Goal: Task Accomplishment & Management: Use online tool/utility

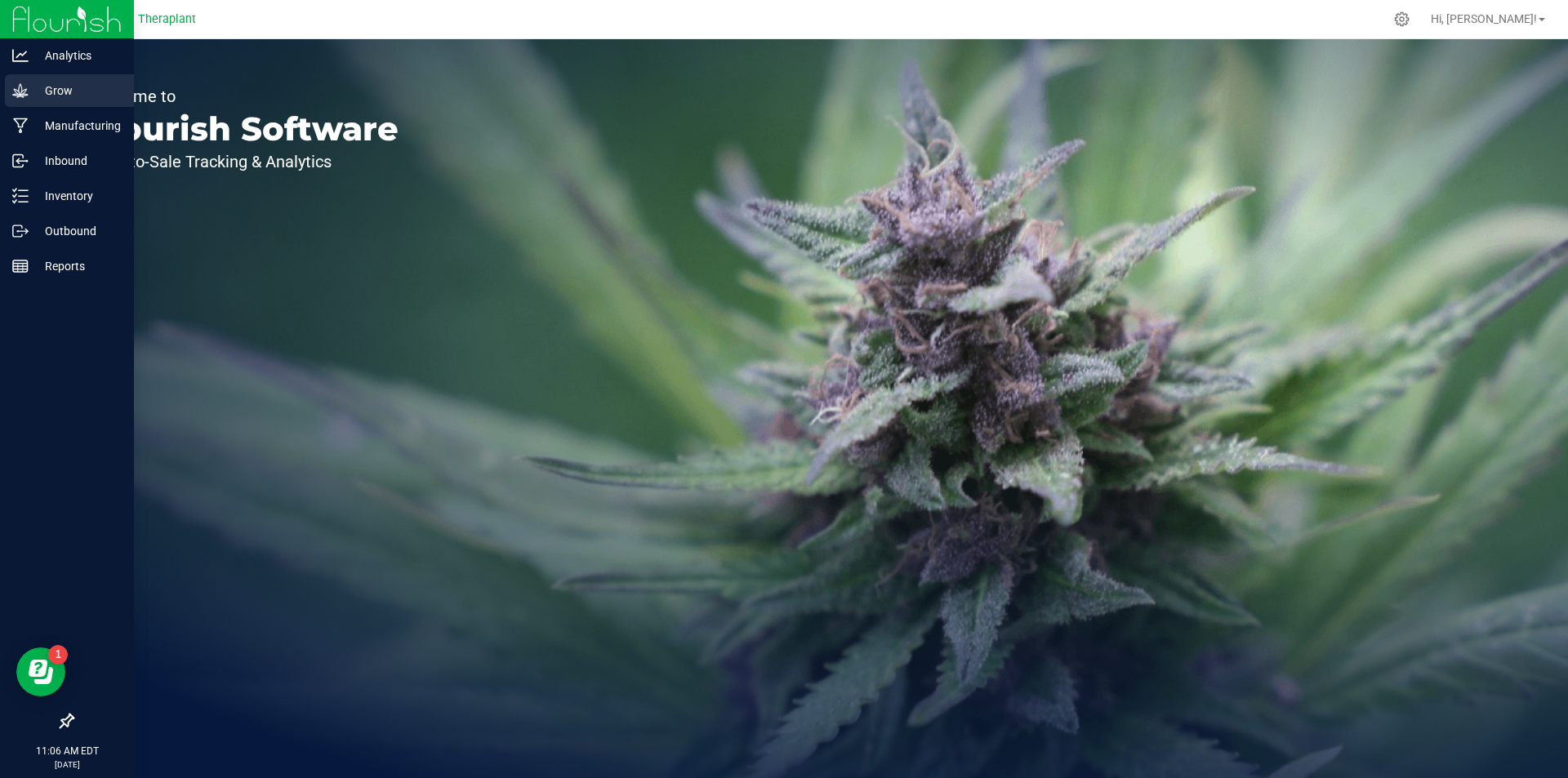
click at [23, 96] on icon at bounding box center [20, 90] width 15 height 14
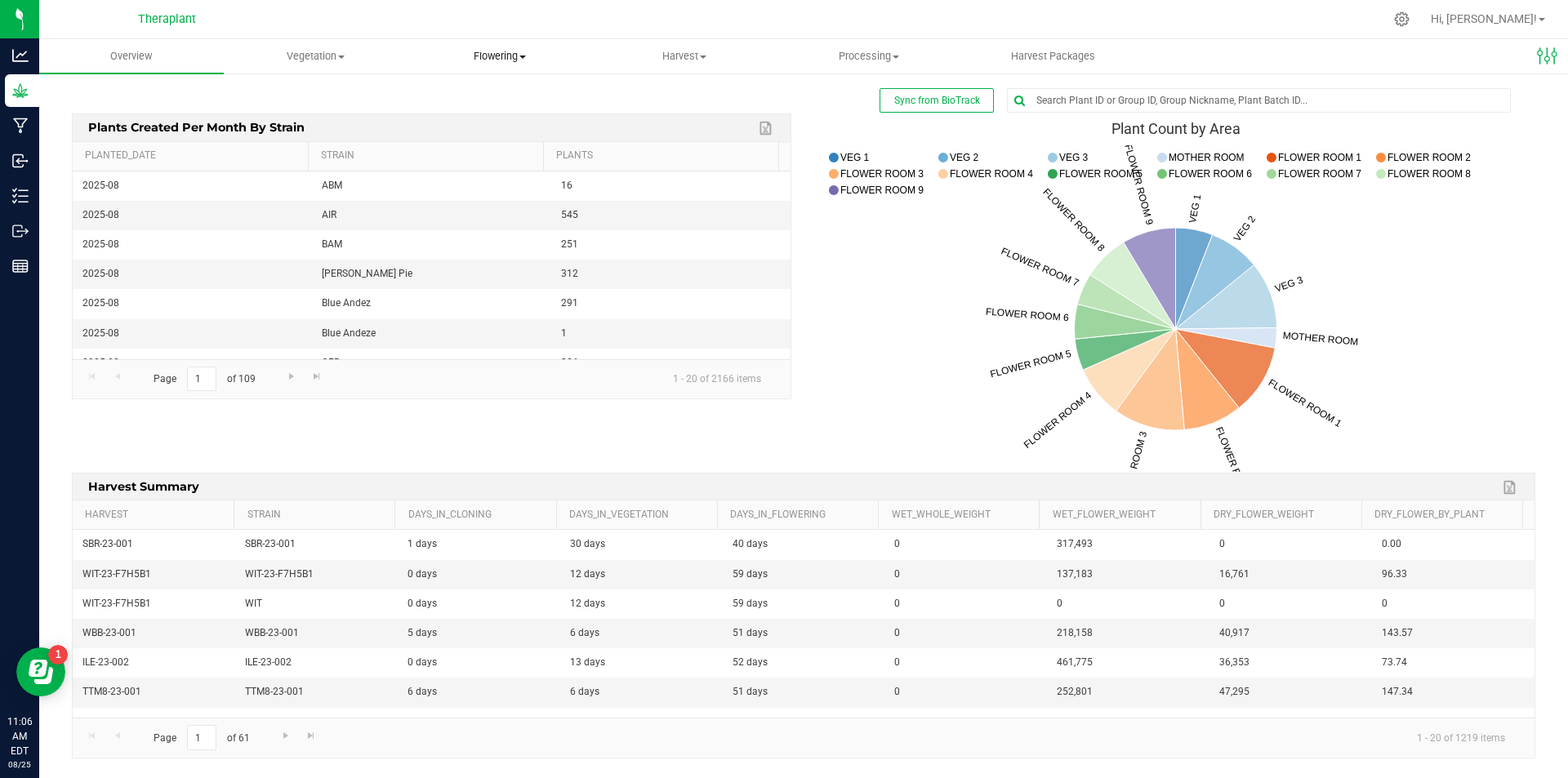
click at [512, 62] on span "Flowering" at bounding box center [500, 55] width 183 height 15
click at [493, 98] on span "Create harvest" at bounding box center [469, 98] width 122 height 14
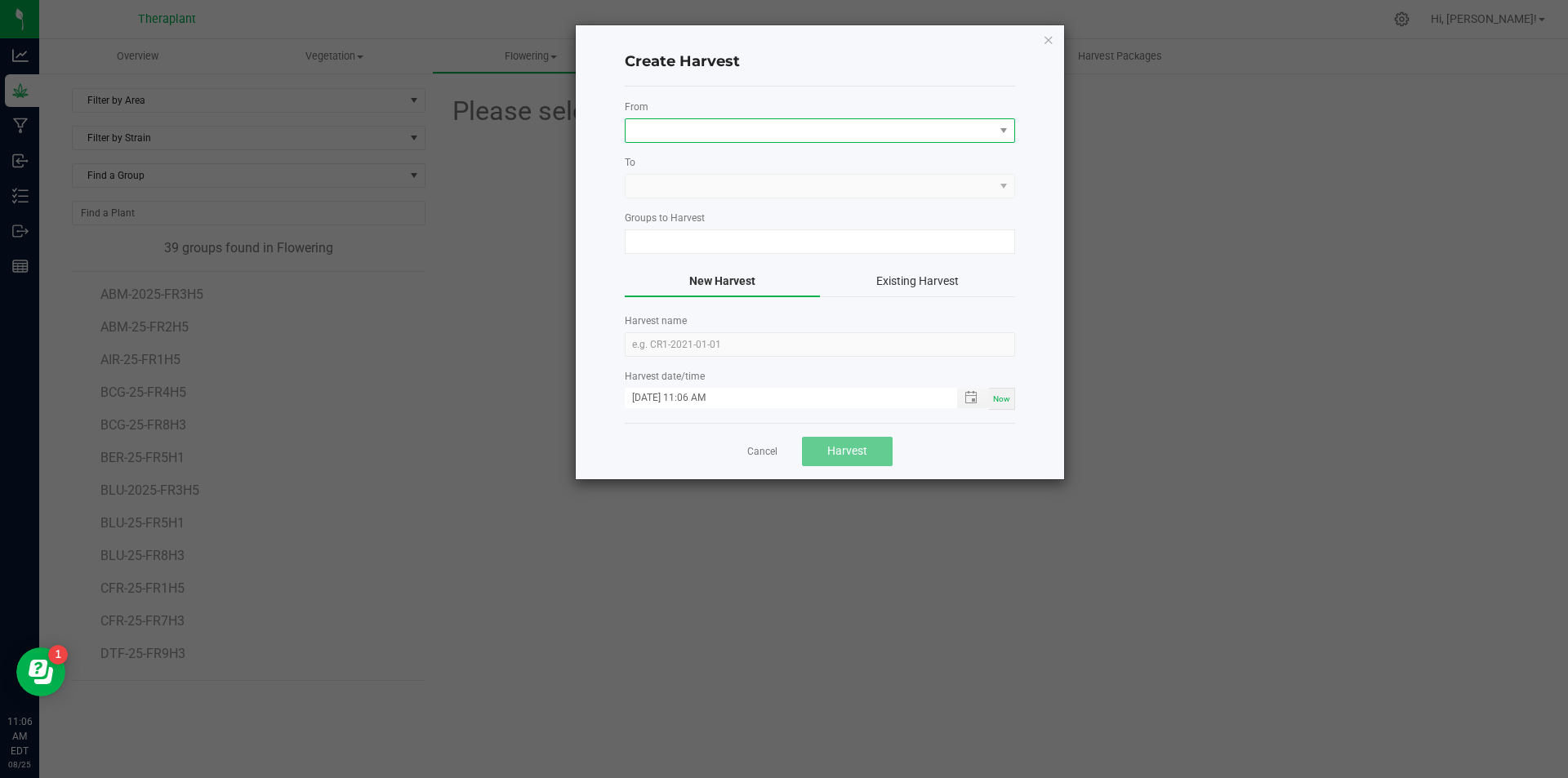
click at [677, 130] on span at bounding box center [810, 131] width 369 height 23
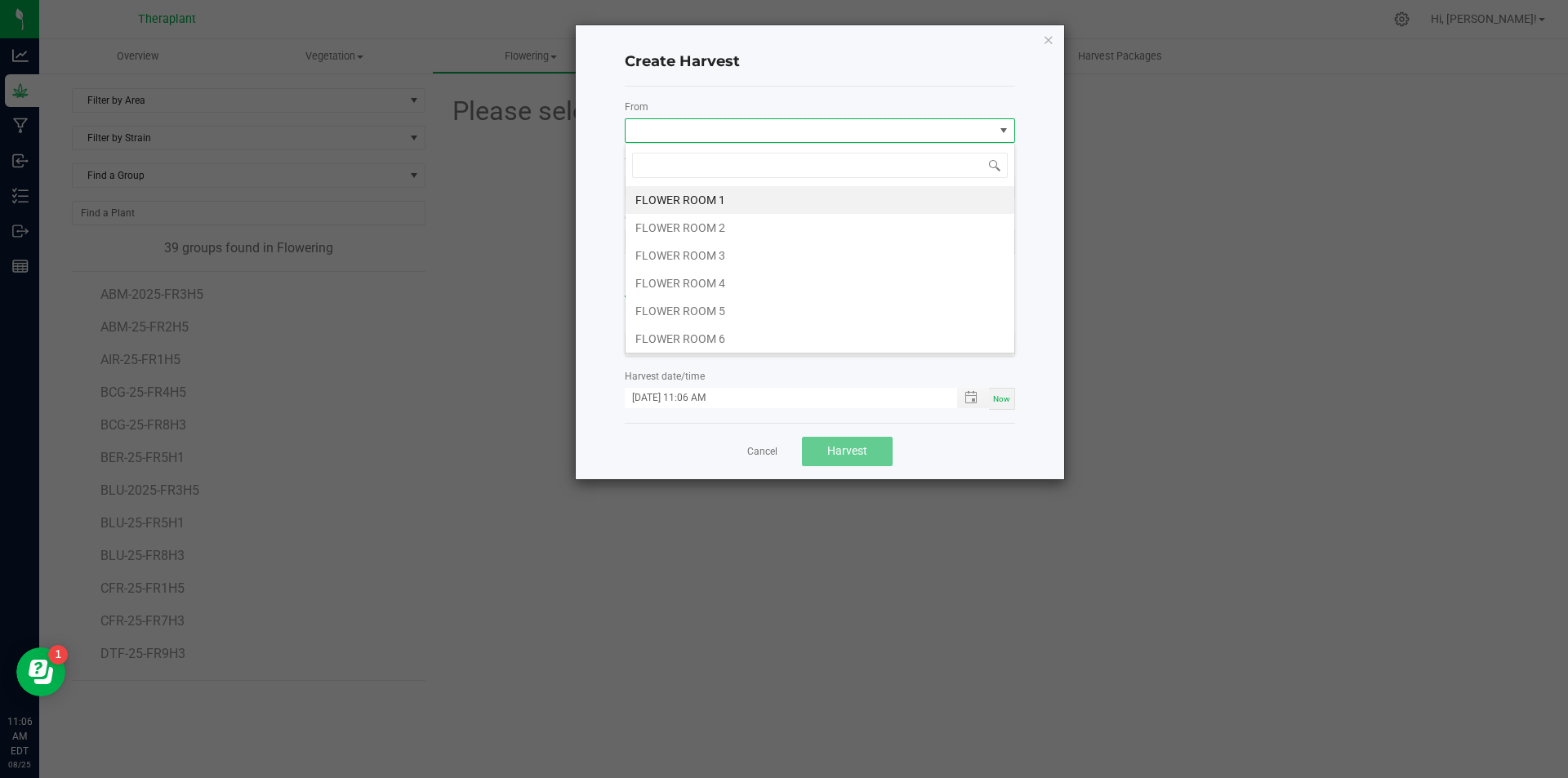
scroll to position [25, 390]
click at [701, 331] on li "FLOWER ROOM 6" at bounding box center [819, 339] width 388 height 28
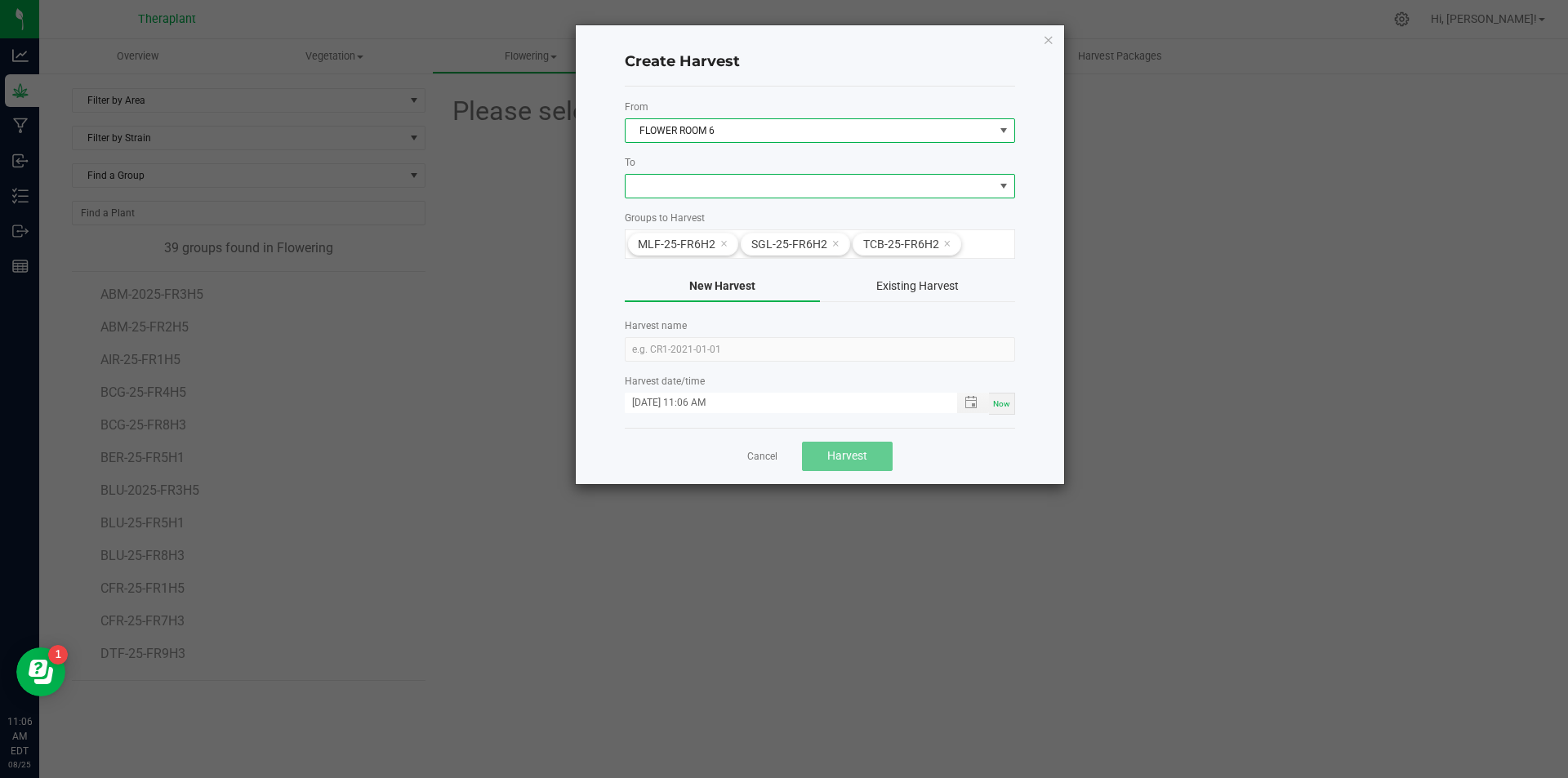
click at [1003, 185] on span at bounding box center [1003, 185] width 13 height 13
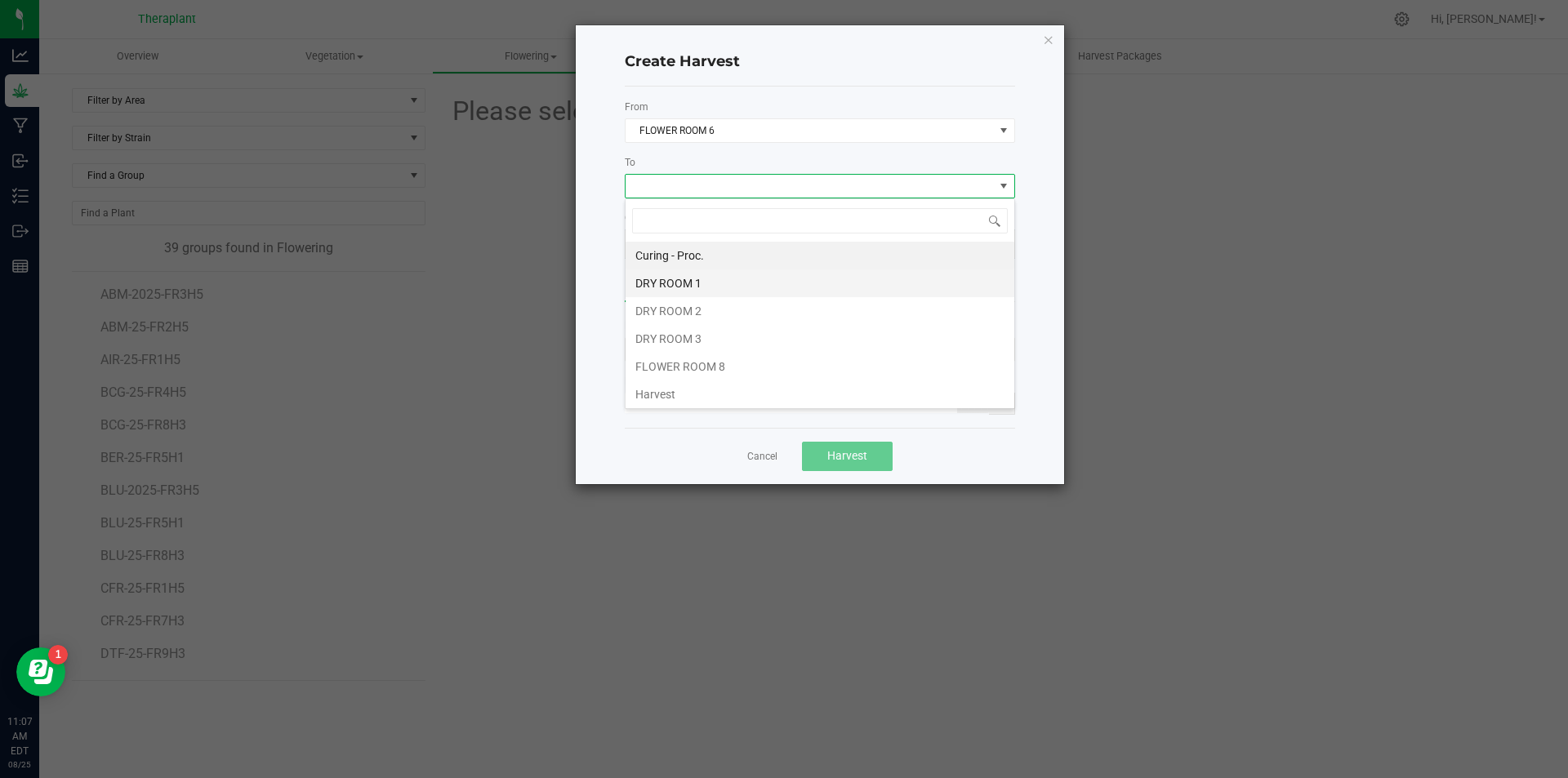
click at [730, 286] on li "DRY ROOM 1" at bounding box center [819, 283] width 388 height 28
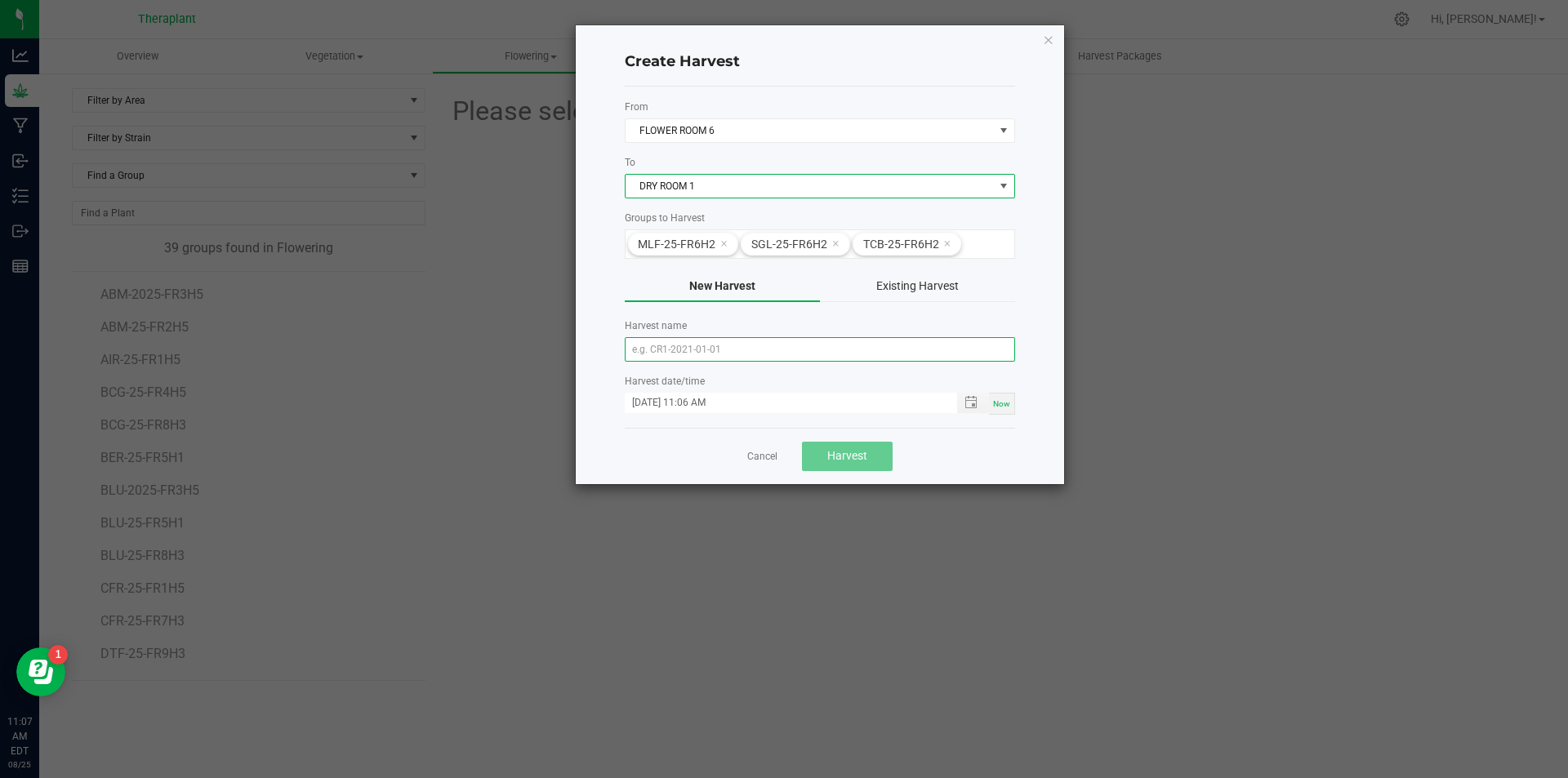
click at [722, 345] on input "text" at bounding box center [819, 349] width 390 height 25
type input "25-FR6H2"
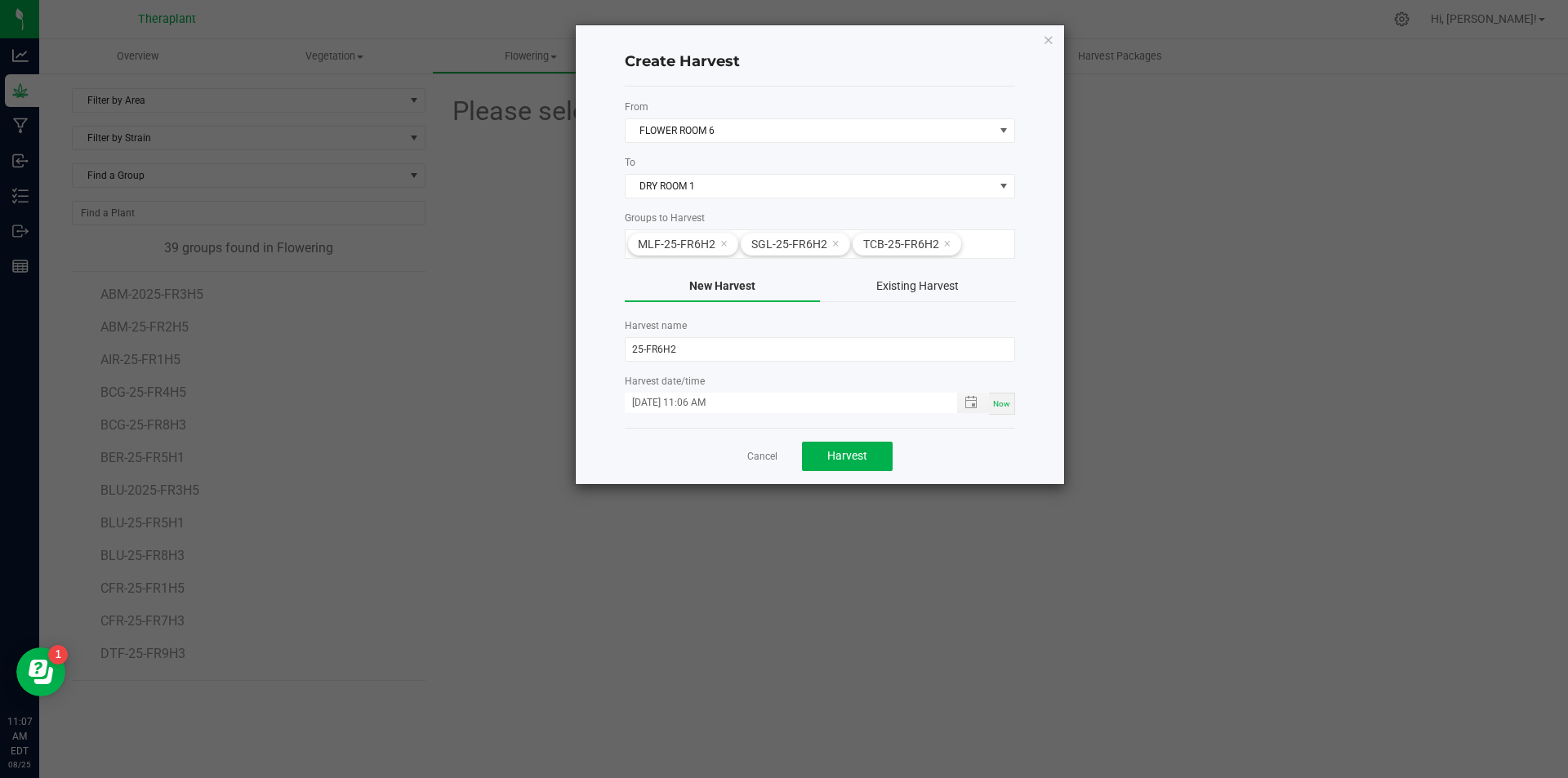
click at [1000, 400] on div "Harvest date/time [DATE] 11:06 AM Now" at bounding box center [819, 394] width 390 height 41
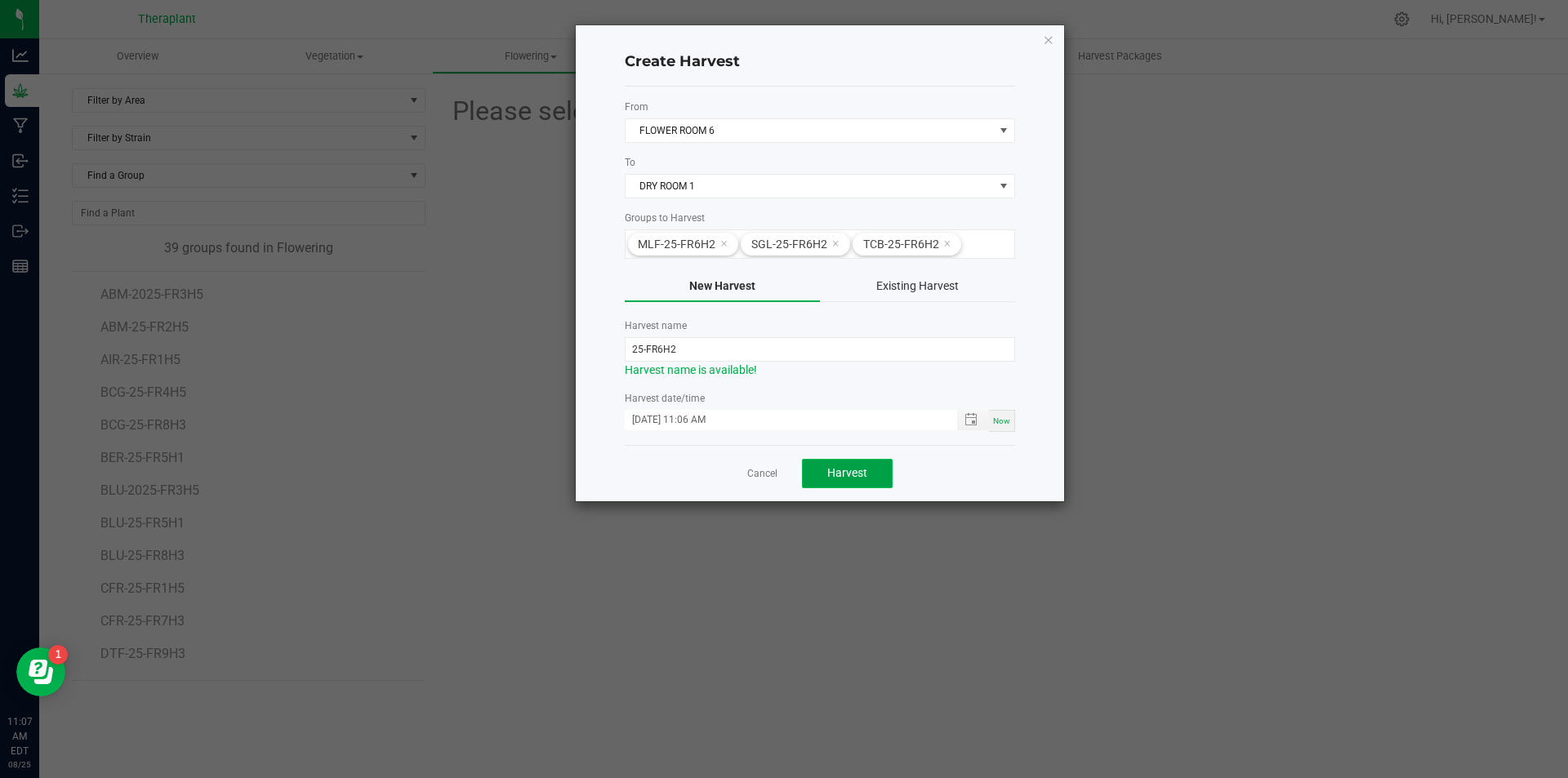
click at [861, 469] on span "Harvest" at bounding box center [847, 472] width 40 height 13
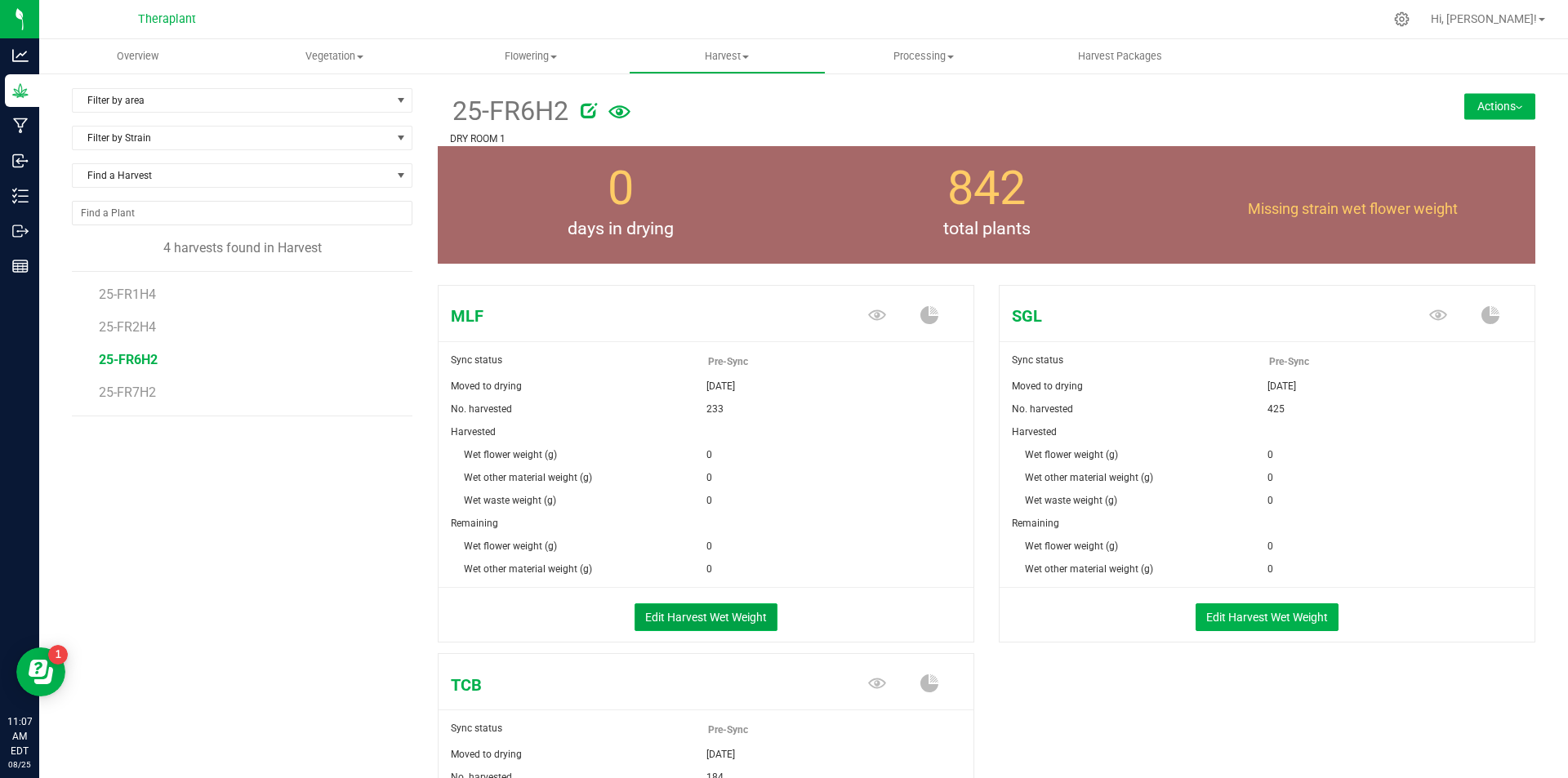
click at [681, 615] on button "Edit Harvest Wet Weight" at bounding box center [705, 617] width 143 height 28
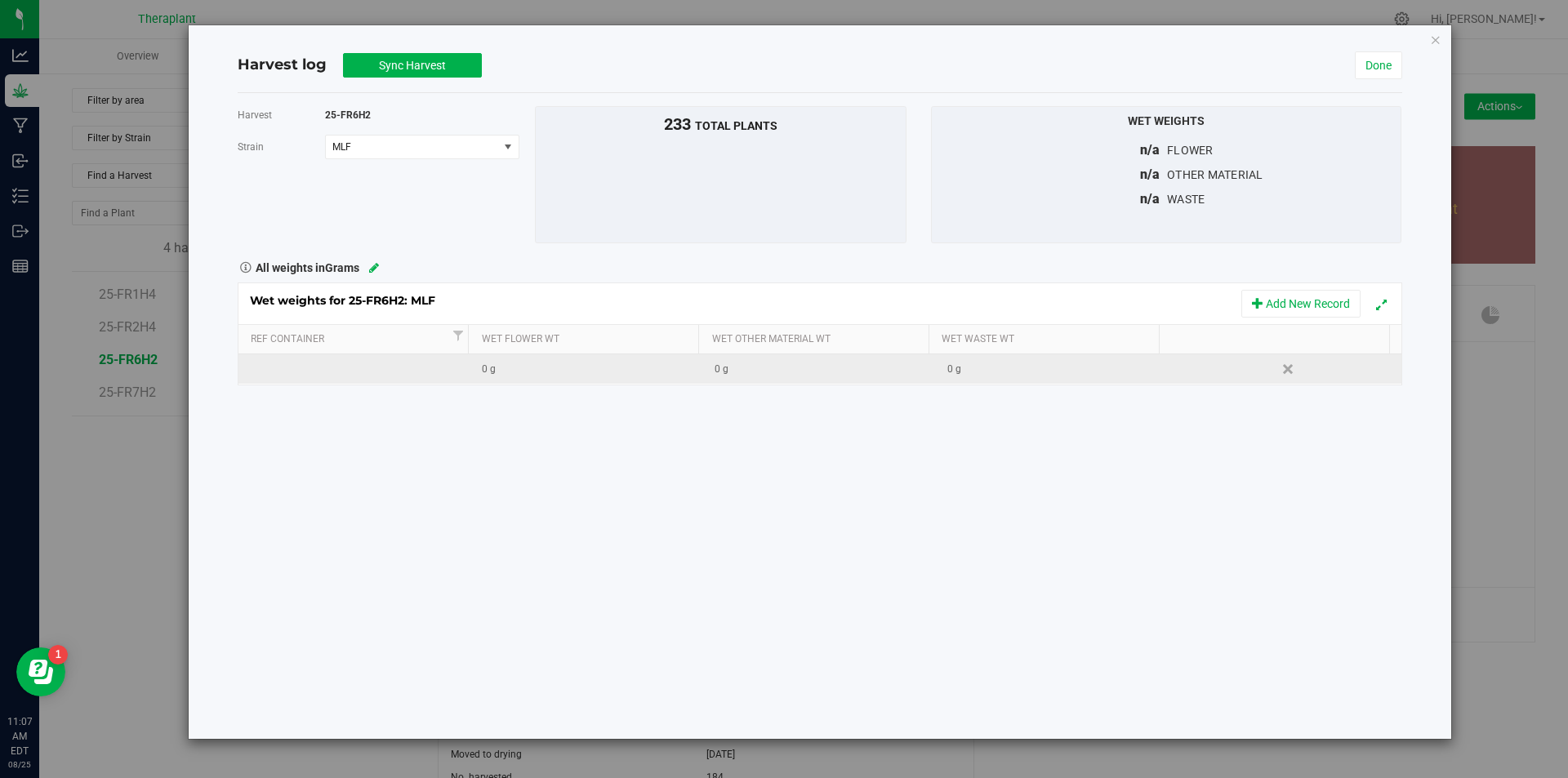
click at [527, 363] on div "0 g" at bounding box center [592, 369] width 219 height 15
type input "265352"
click at [557, 399] on div "Harvest 25-FR6H2 [GEOGRAPHIC_DATA] MLF Select strain MLF SGL TCB To bulk upload…" at bounding box center [819, 415] width 1164 height 646
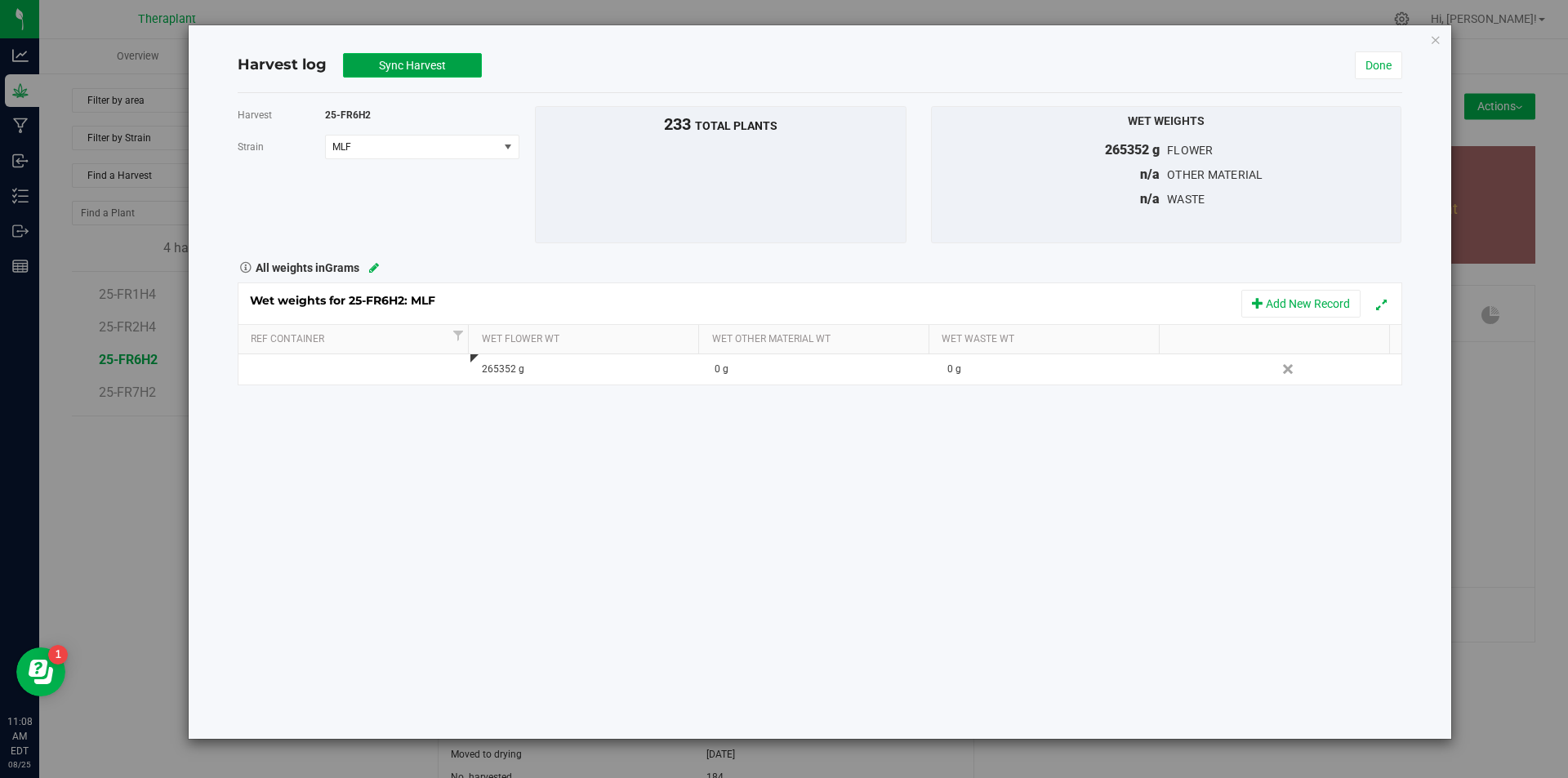
click at [424, 71] on span "Sync Harvest" at bounding box center [412, 65] width 67 height 13
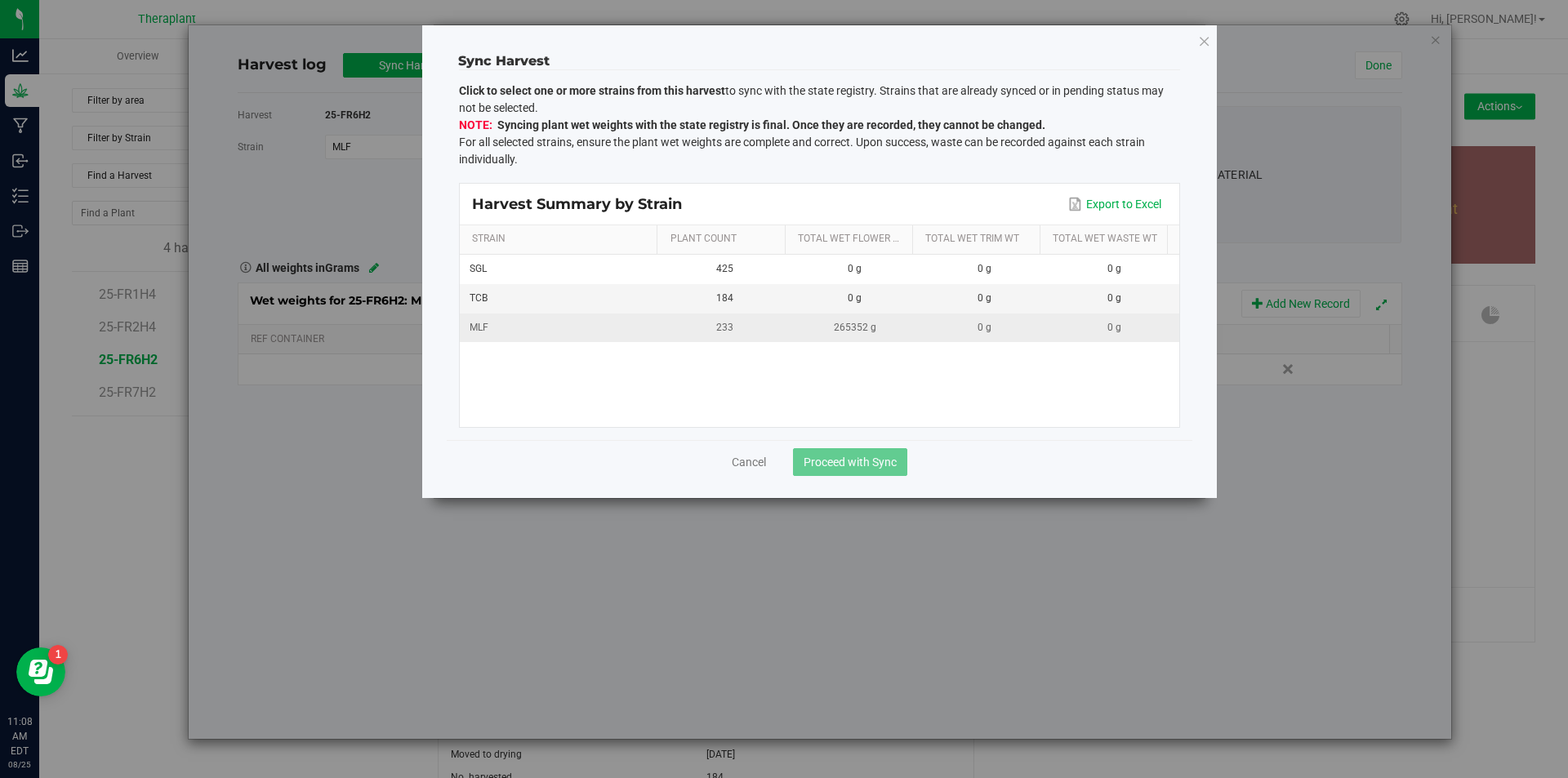
click at [506, 319] on td "MLF" at bounding box center [560, 327] width 201 height 28
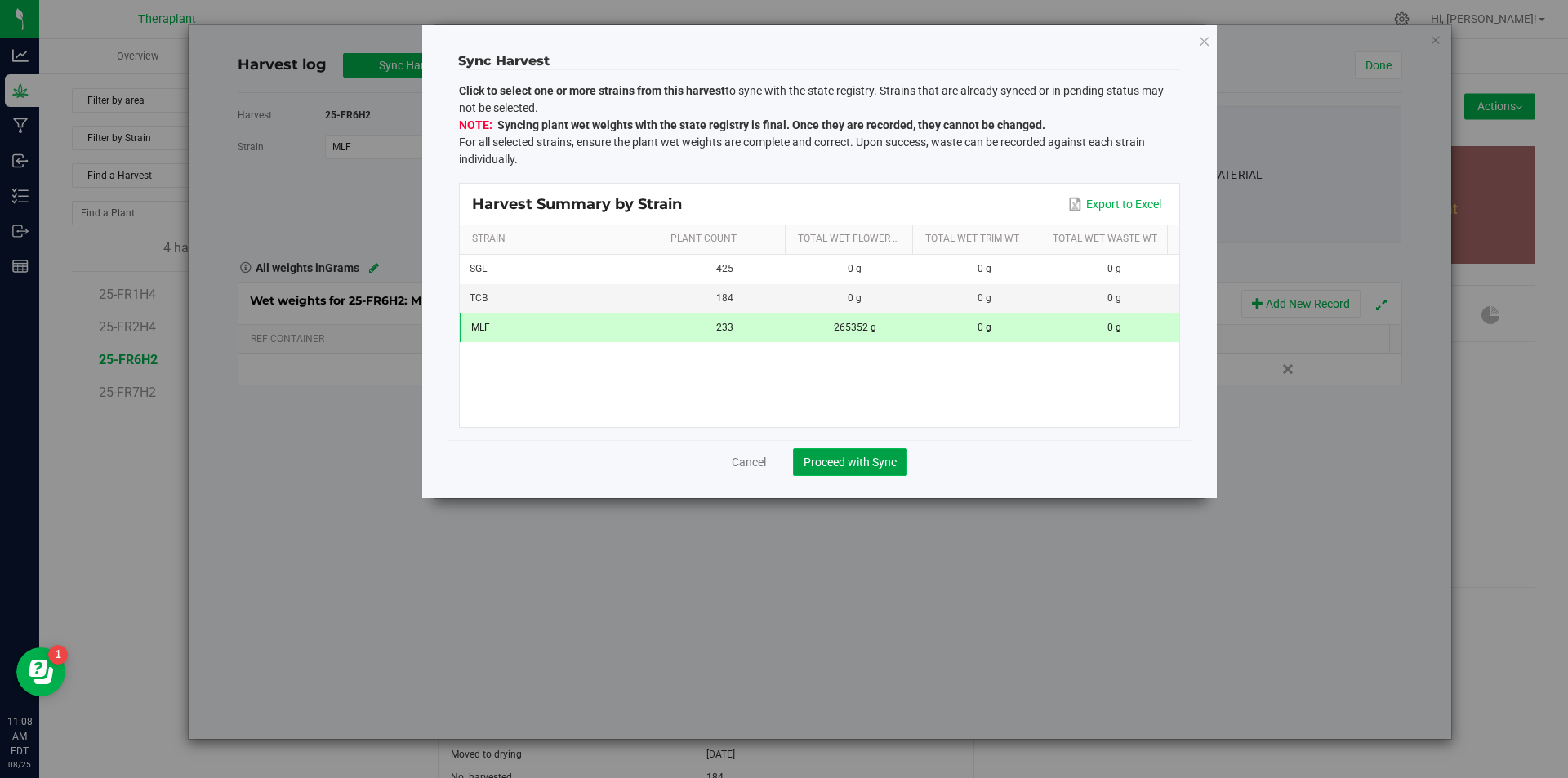
click at [823, 456] on span "Proceed with Sync" at bounding box center [849, 462] width 93 height 13
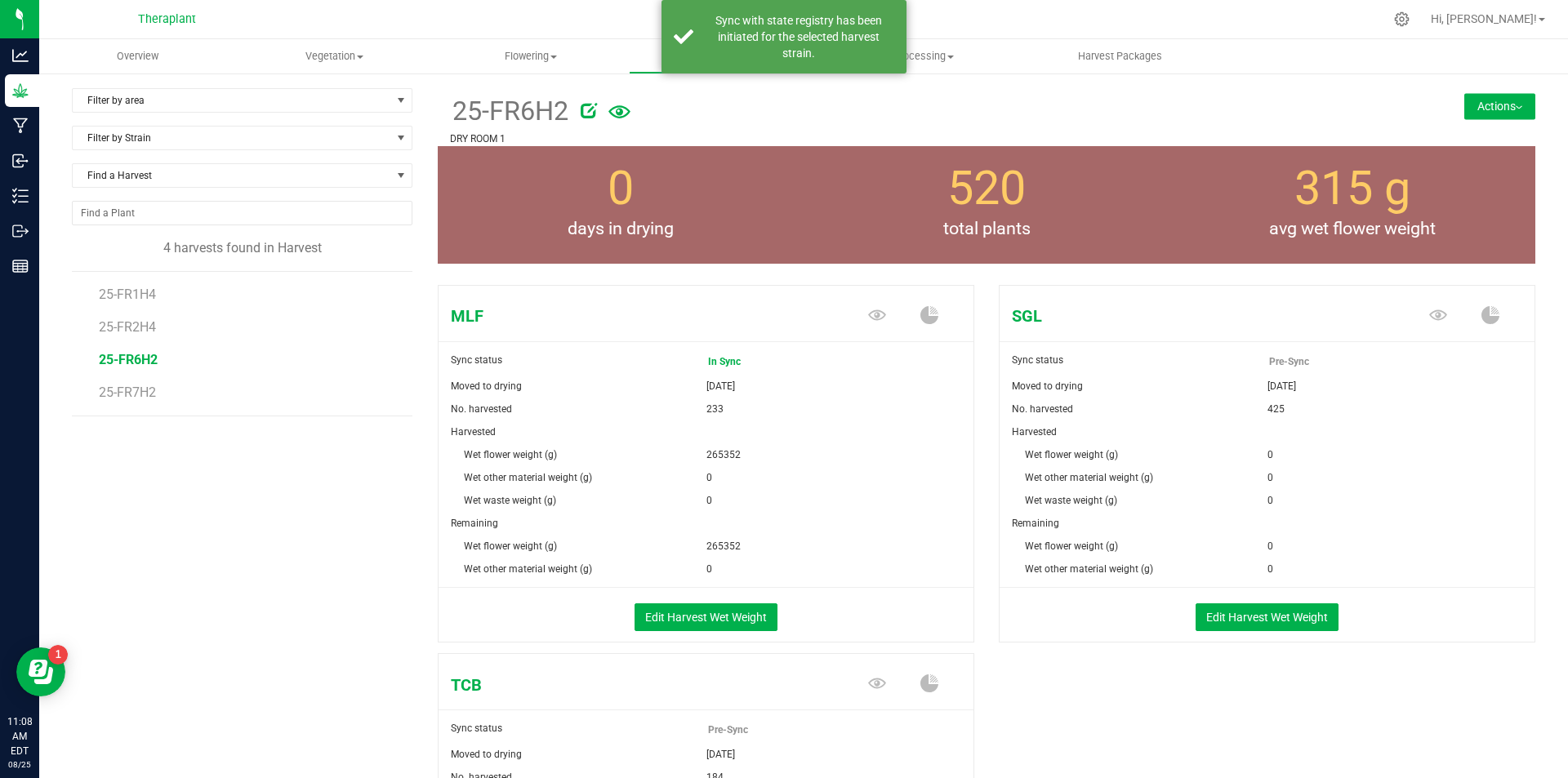
scroll to position [82, 0]
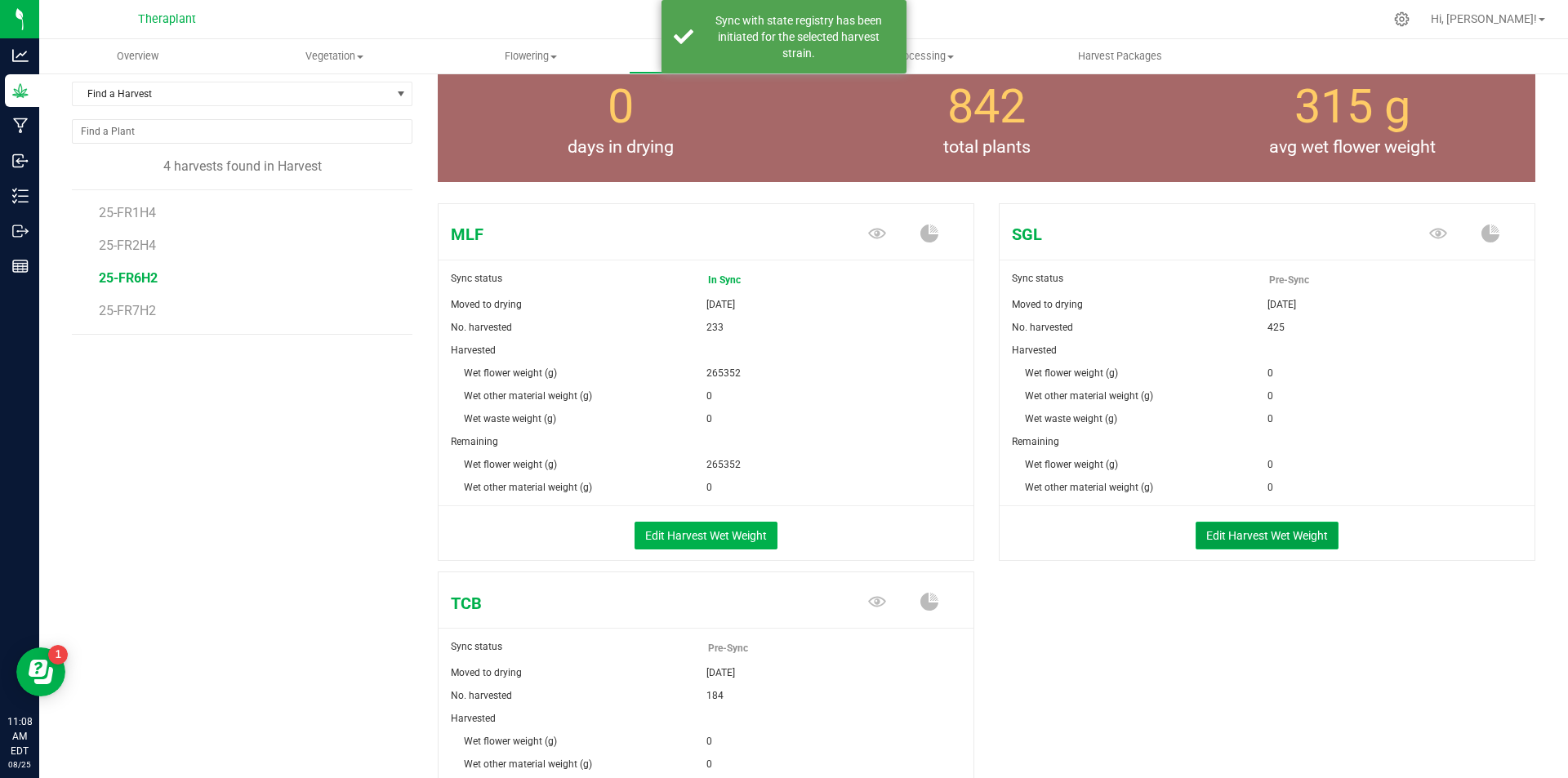
click at [1279, 536] on button "Edit Harvest Wet Weight" at bounding box center [1267, 535] width 143 height 28
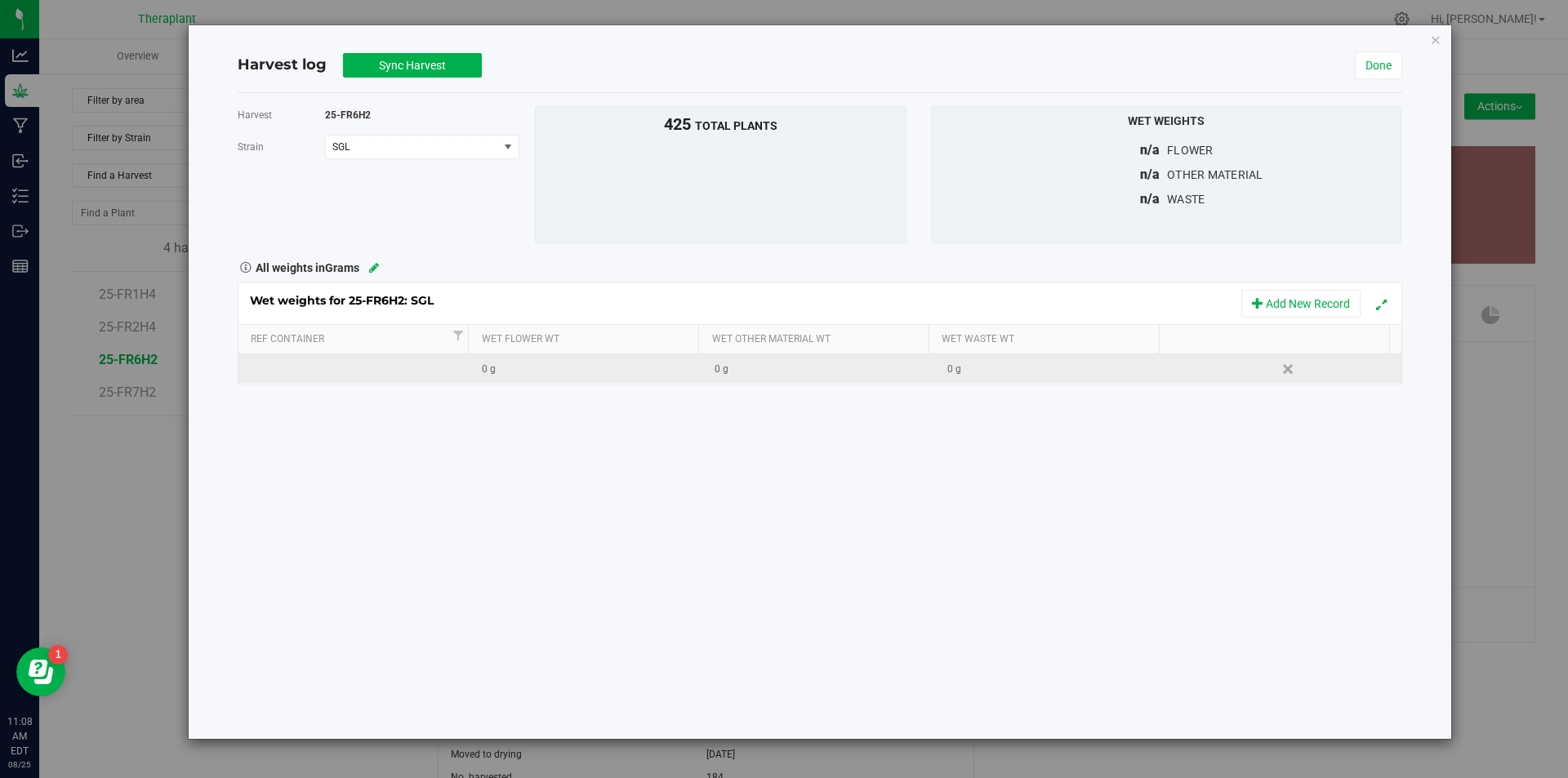
click at [527, 378] on td "0 g" at bounding box center [586, 369] width 233 height 29
type input "584680"
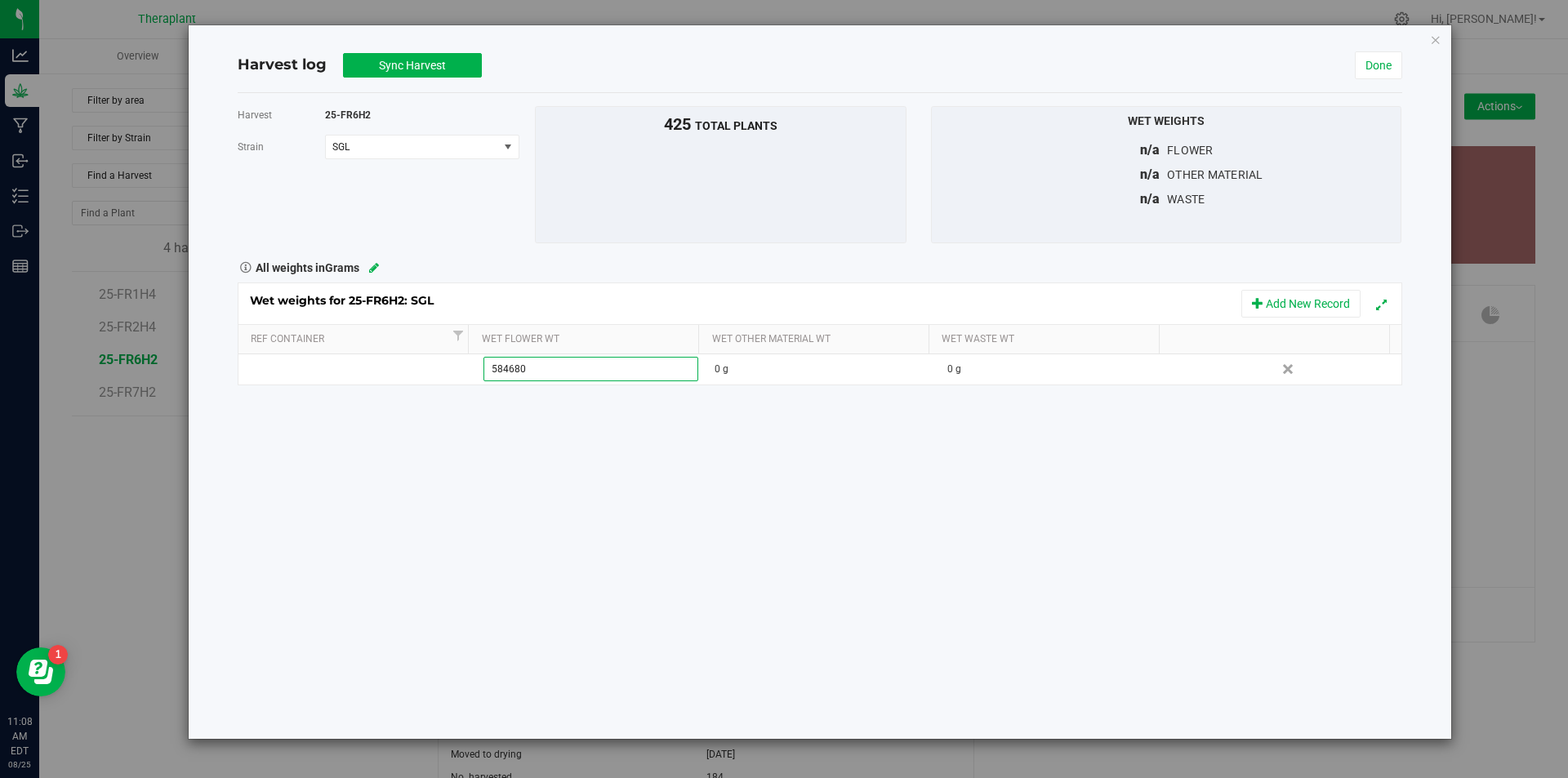
click at [508, 408] on div "Harvest 25-FR6H2 [GEOGRAPHIC_DATA] SGL Select strain MLF SGL TCB To bulk upload…" at bounding box center [819, 415] width 1164 height 646
click at [395, 65] on span "Sync Harvest" at bounding box center [412, 65] width 67 height 13
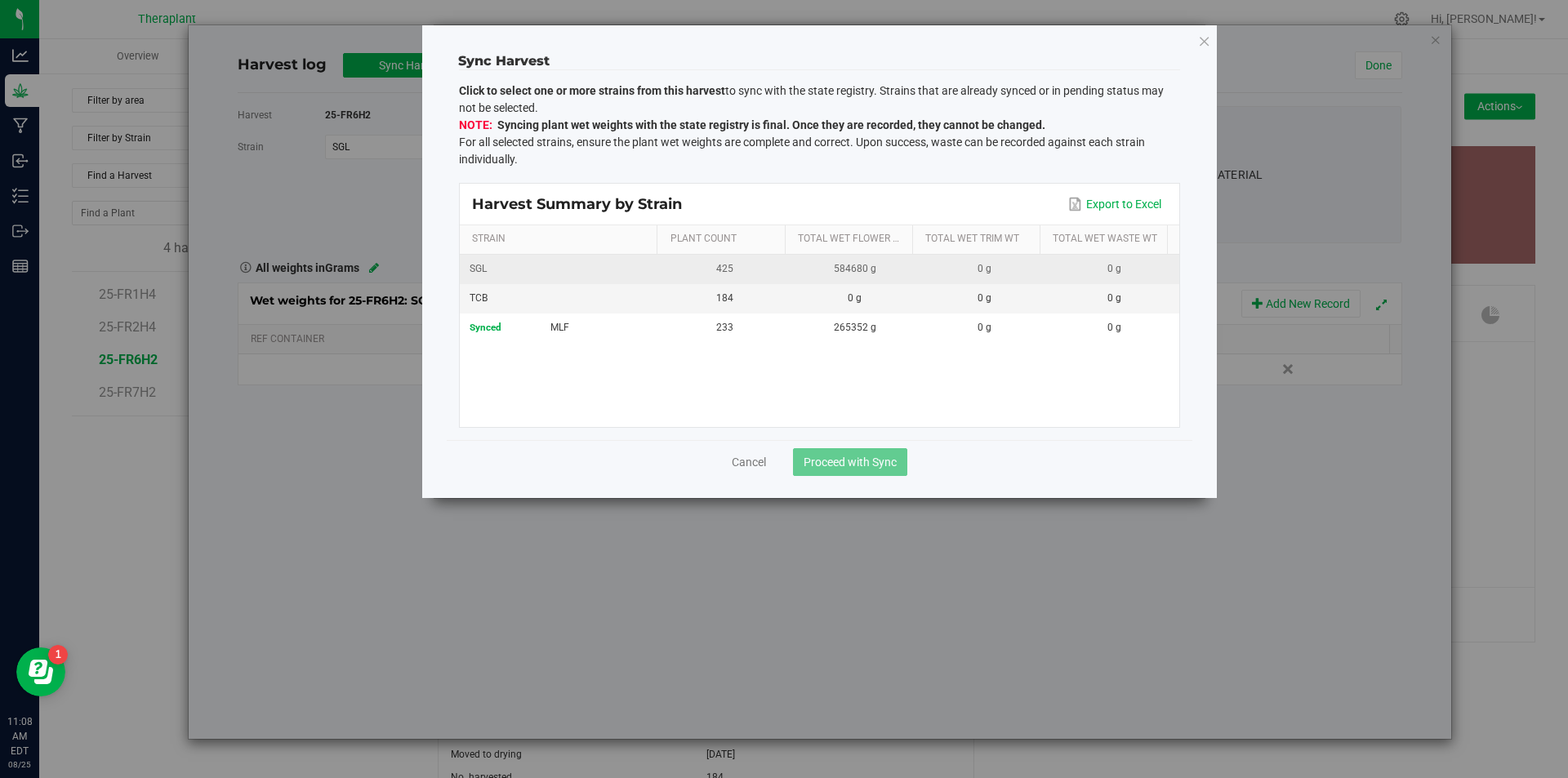
click at [539, 270] on div "SGL" at bounding box center [560, 269] width 181 height 15
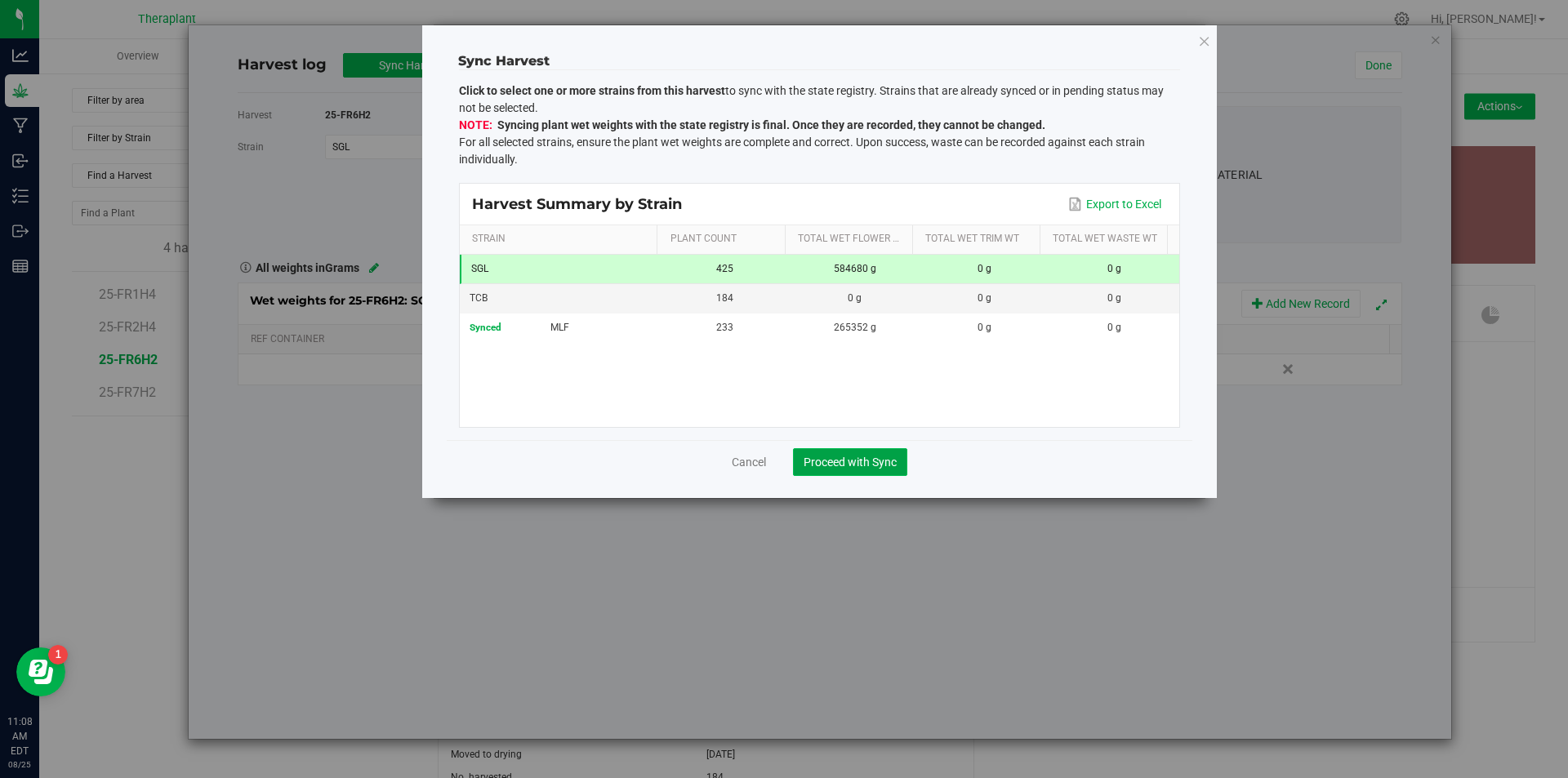
click at [842, 462] on span "Proceed with Sync" at bounding box center [849, 462] width 93 height 13
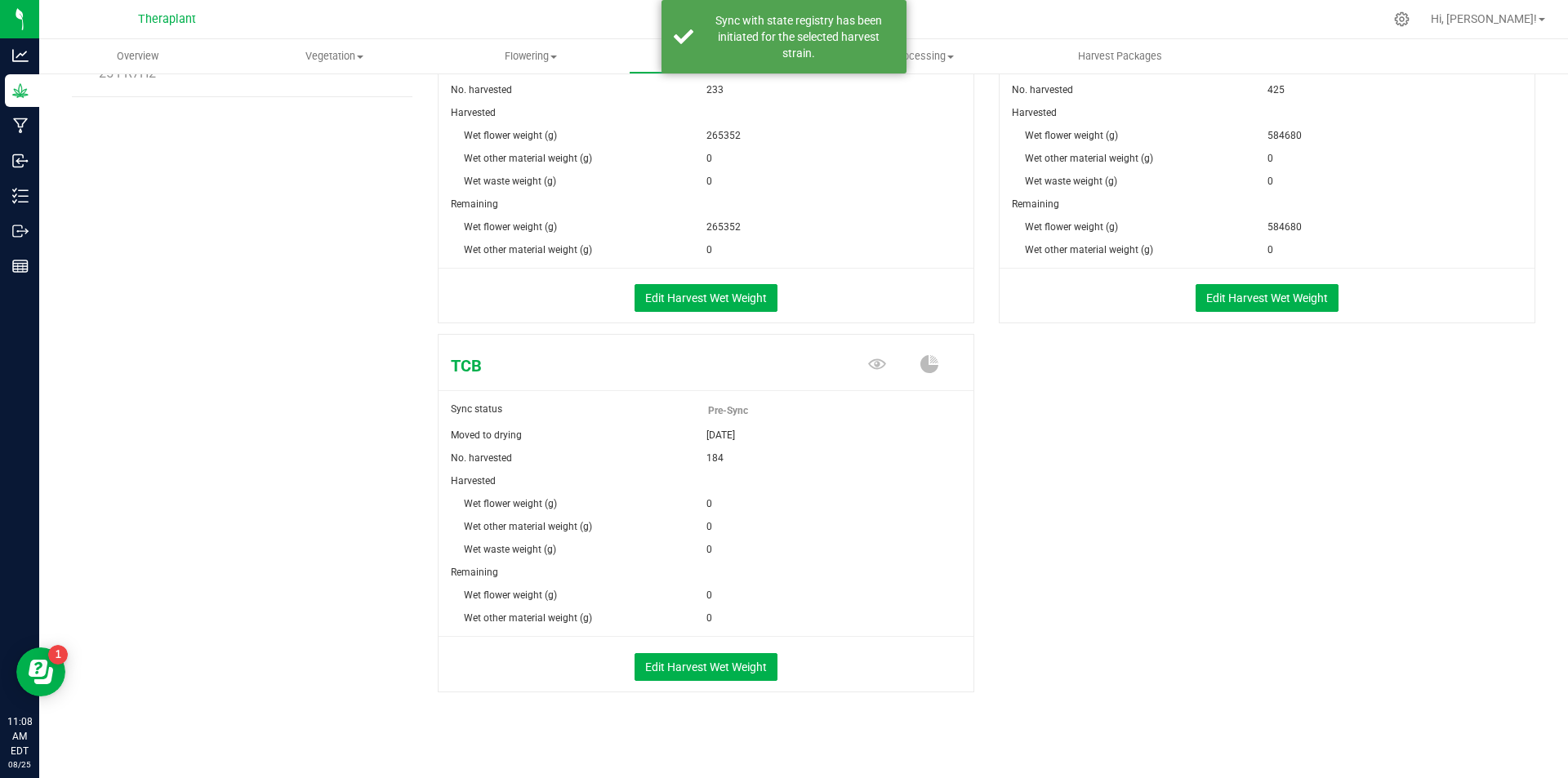
scroll to position [327, 0]
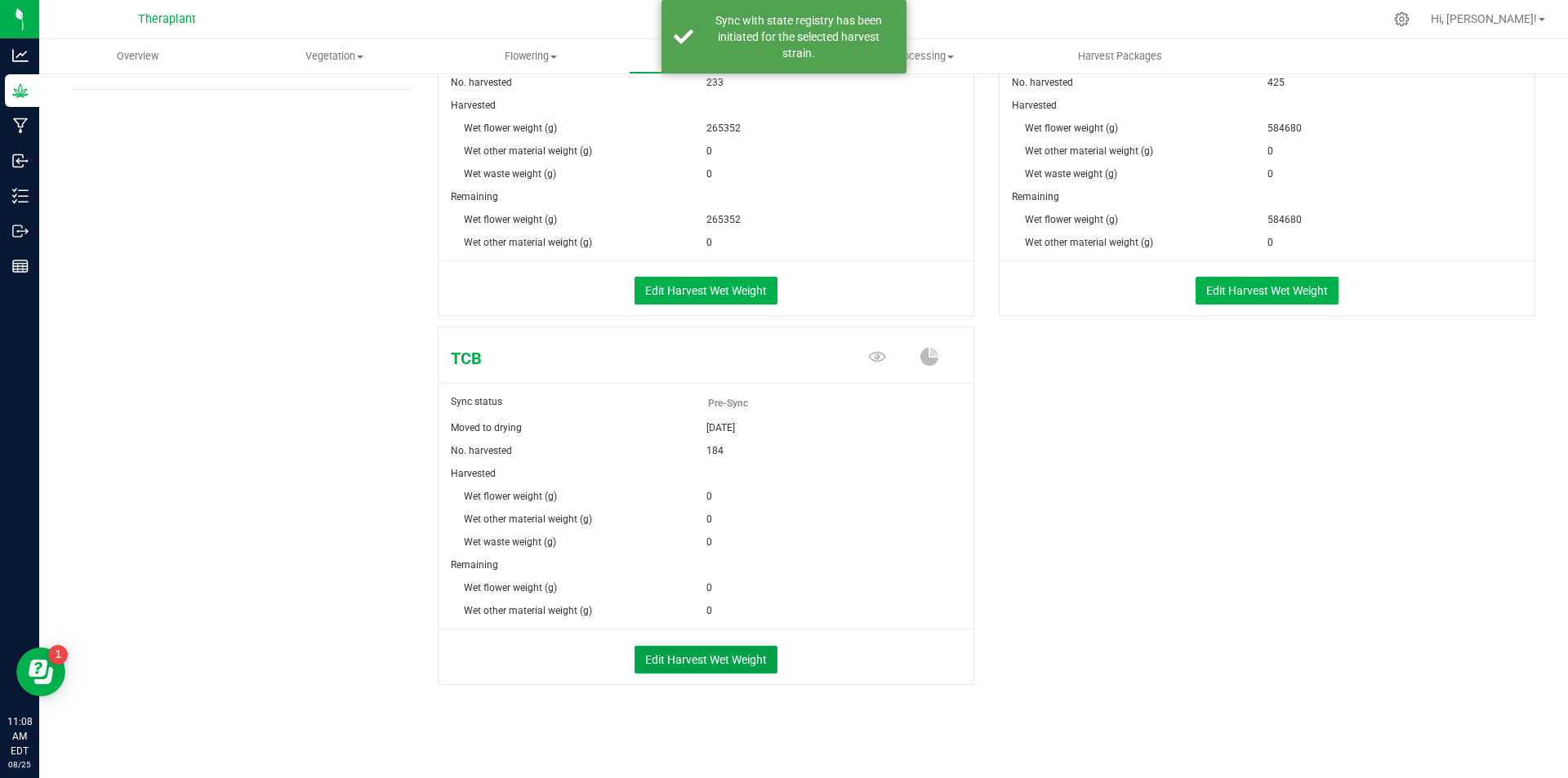
click at [677, 659] on button "Edit Harvest Wet Weight" at bounding box center [705, 659] width 143 height 28
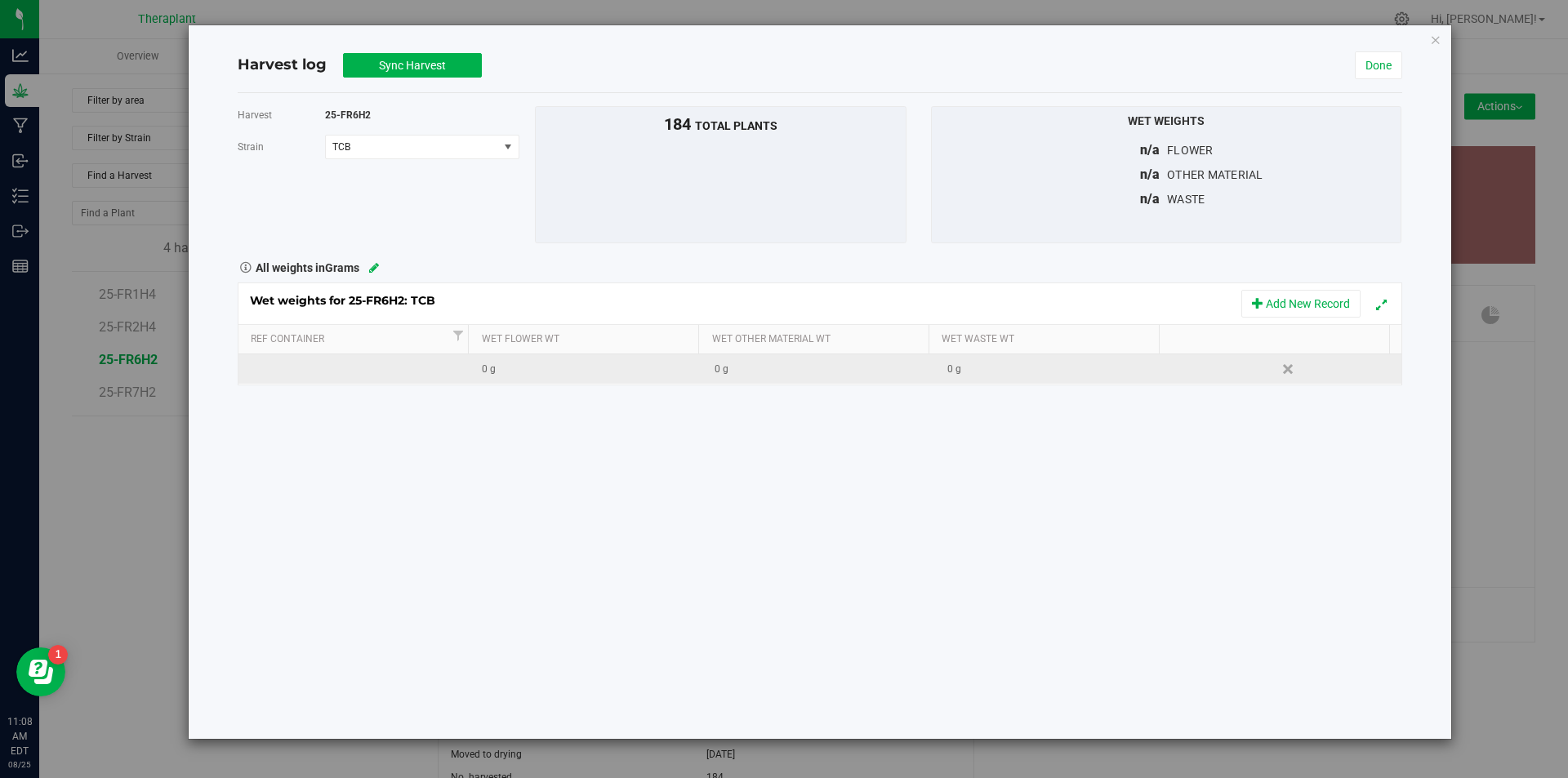
click at [520, 363] on div "0 g" at bounding box center [592, 369] width 219 height 15
type input "238136"
click at [533, 415] on div "Harvest 25-FR6H2 [GEOGRAPHIC_DATA] TCB Select strain MLF SGL TCB To bulk upload…" at bounding box center [819, 415] width 1164 height 646
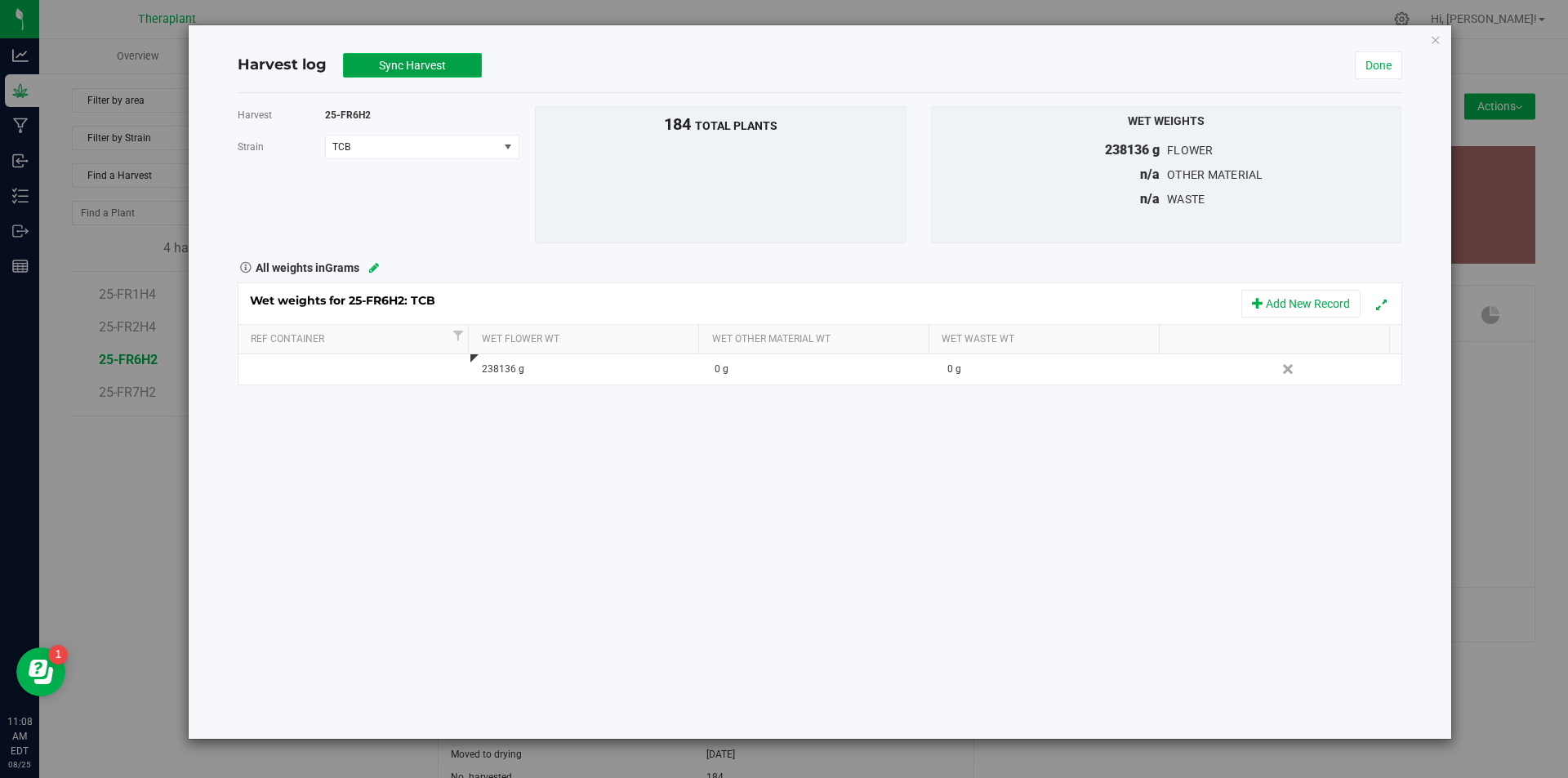
click at [399, 67] on span "Sync Harvest" at bounding box center [412, 65] width 67 height 13
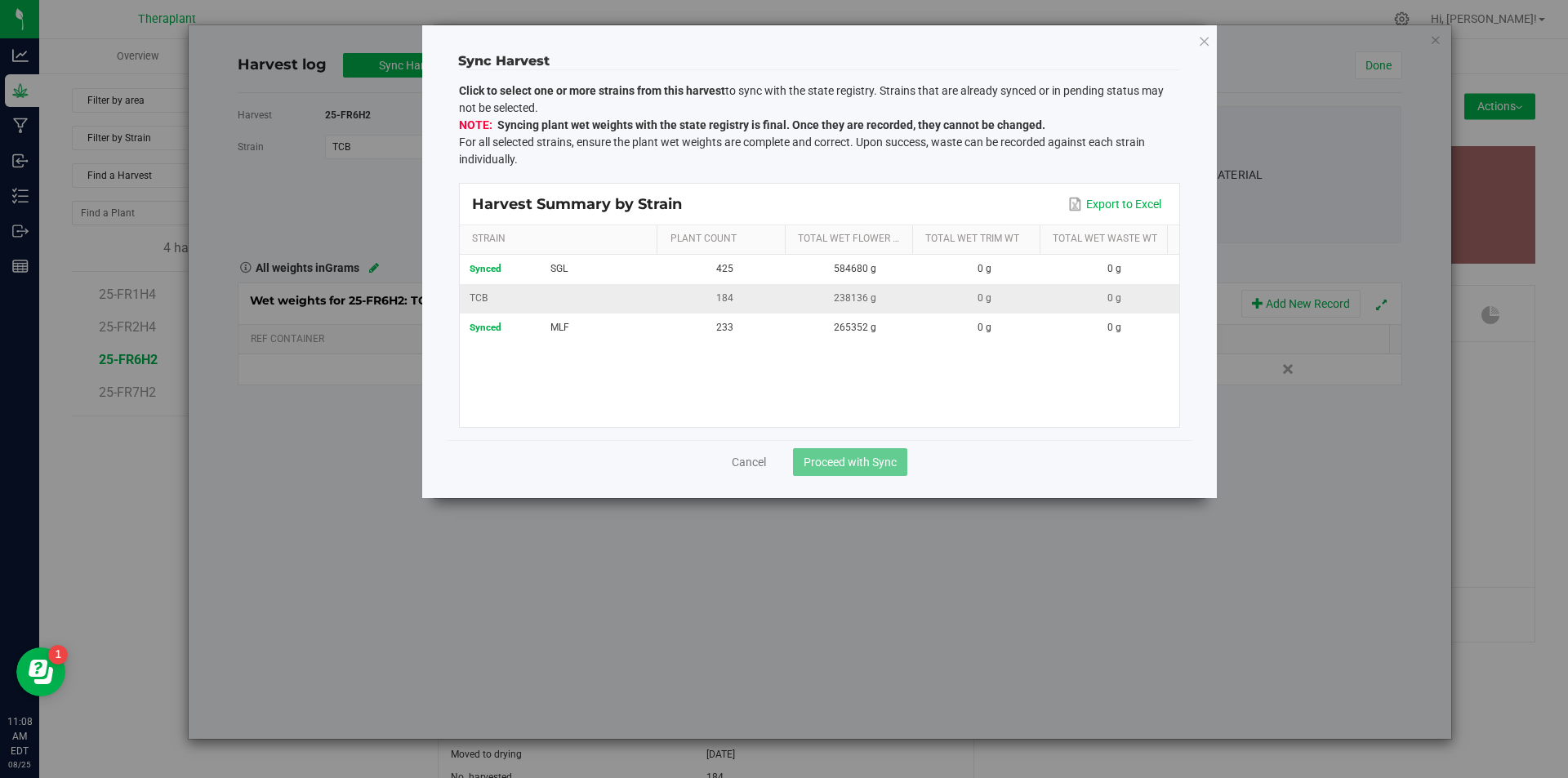
click at [565, 300] on div "TCB" at bounding box center [560, 299] width 181 height 15
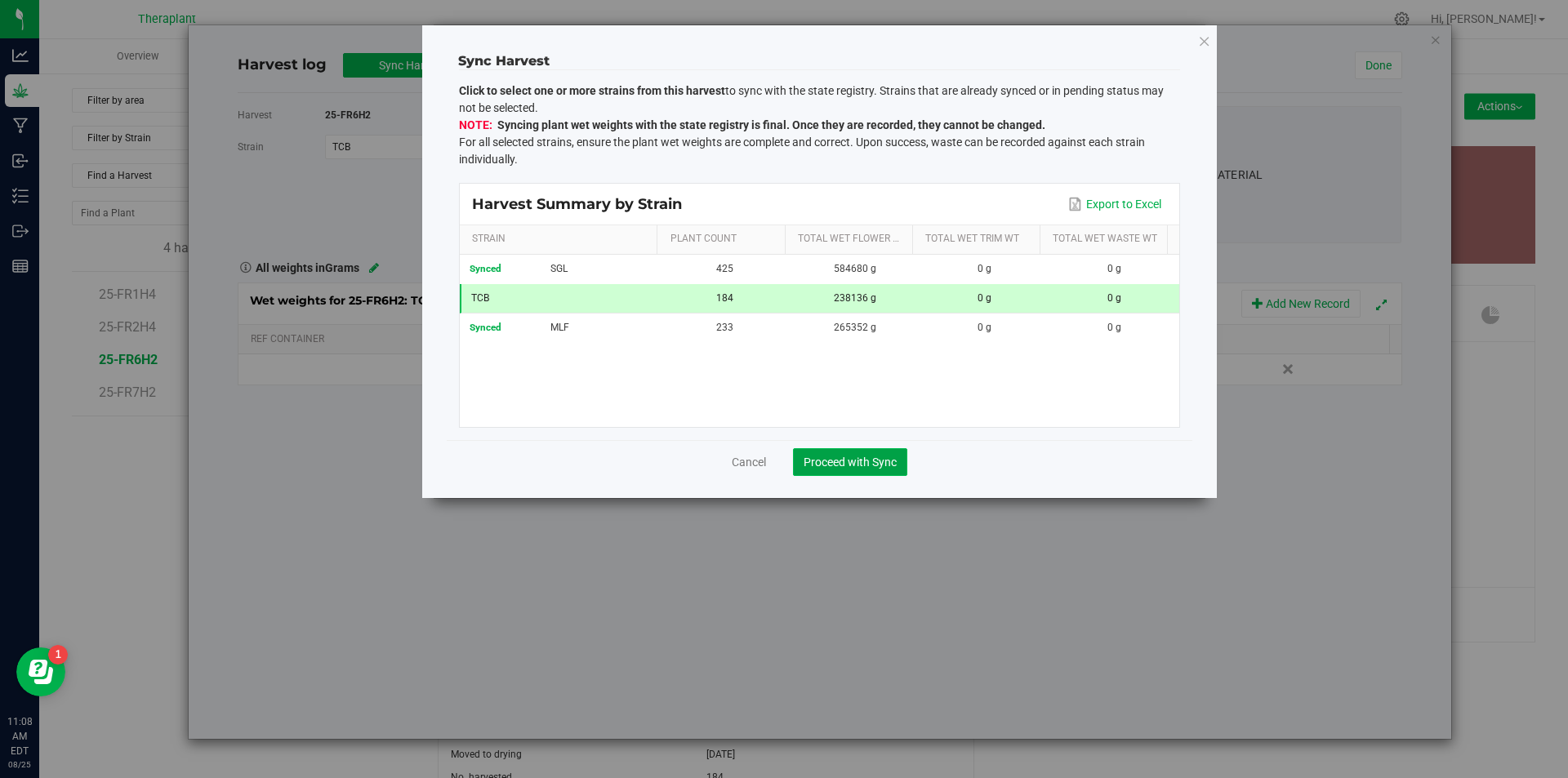
click at [839, 463] on span "Proceed with Sync" at bounding box center [849, 462] width 93 height 13
